Goal: Check status: Check status

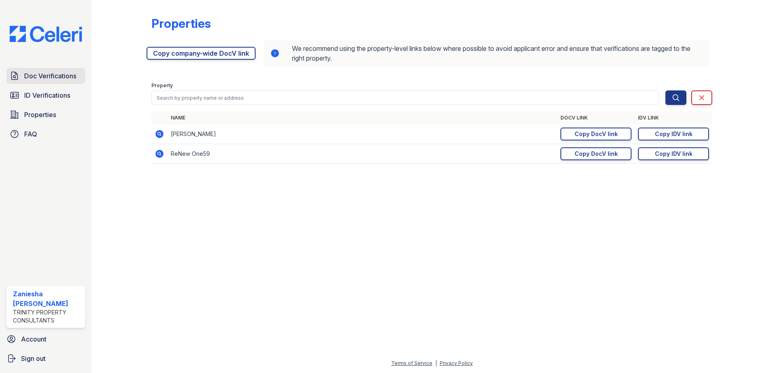
click at [37, 76] on span "Doc Verifications" at bounding box center [50, 76] width 52 height 10
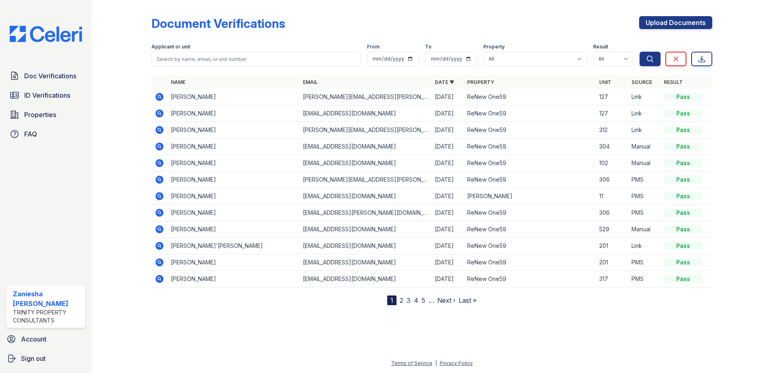
click at [156, 129] on icon at bounding box center [160, 130] width 8 height 8
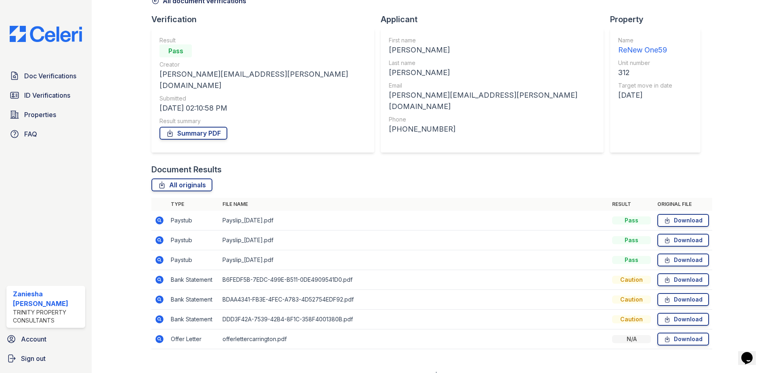
scroll to position [46, 0]
click at [160, 275] on icon at bounding box center [160, 279] width 8 height 8
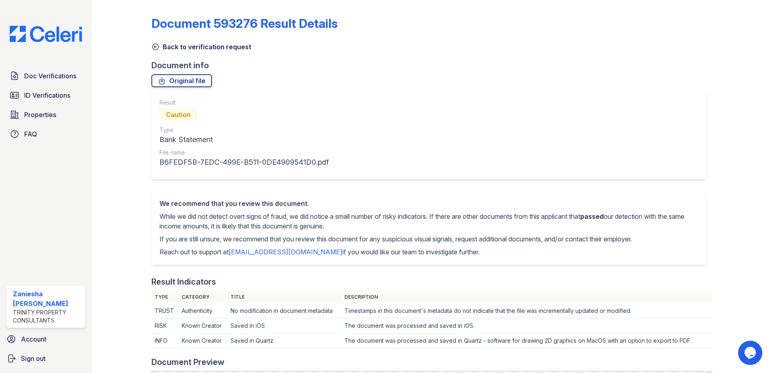
click at [159, 45] on icon at bounding box center [155, 47] width 8 height 8
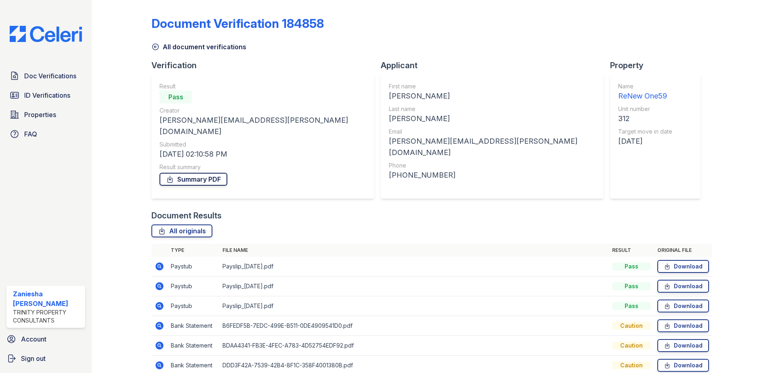
click at [205, 173] on link "Summary PDF" at bounding box center [194, 179] width 68 height 13
click at [37, 93] on span "ID Verifications" at bounding box center [47, 95] width 46 height 10
